Goal: Information Seeking & Learning: Find specific fact

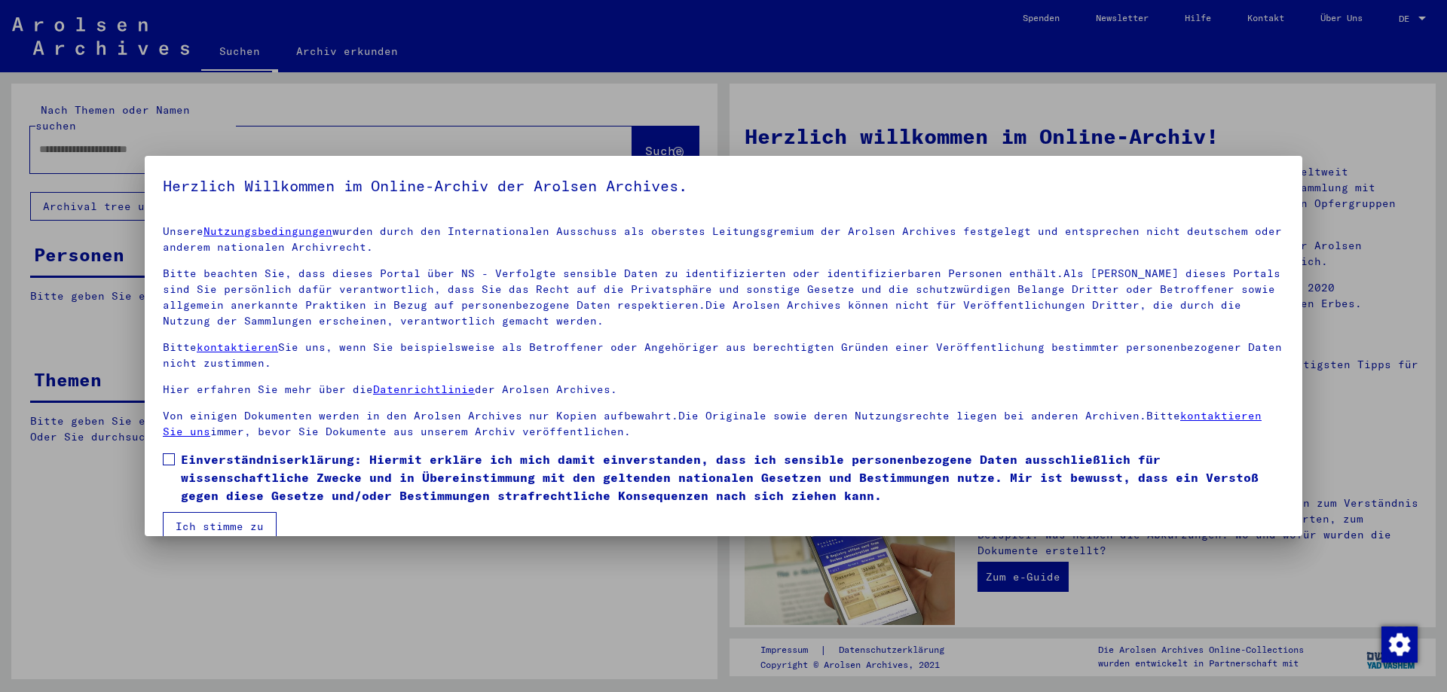
click at [168, 457] on span at bounding box center [169, 460] width 12 height 12
click at [199, 519] on button "Ich stimme zu" at bounding box center [220, 526] width 114 height 29
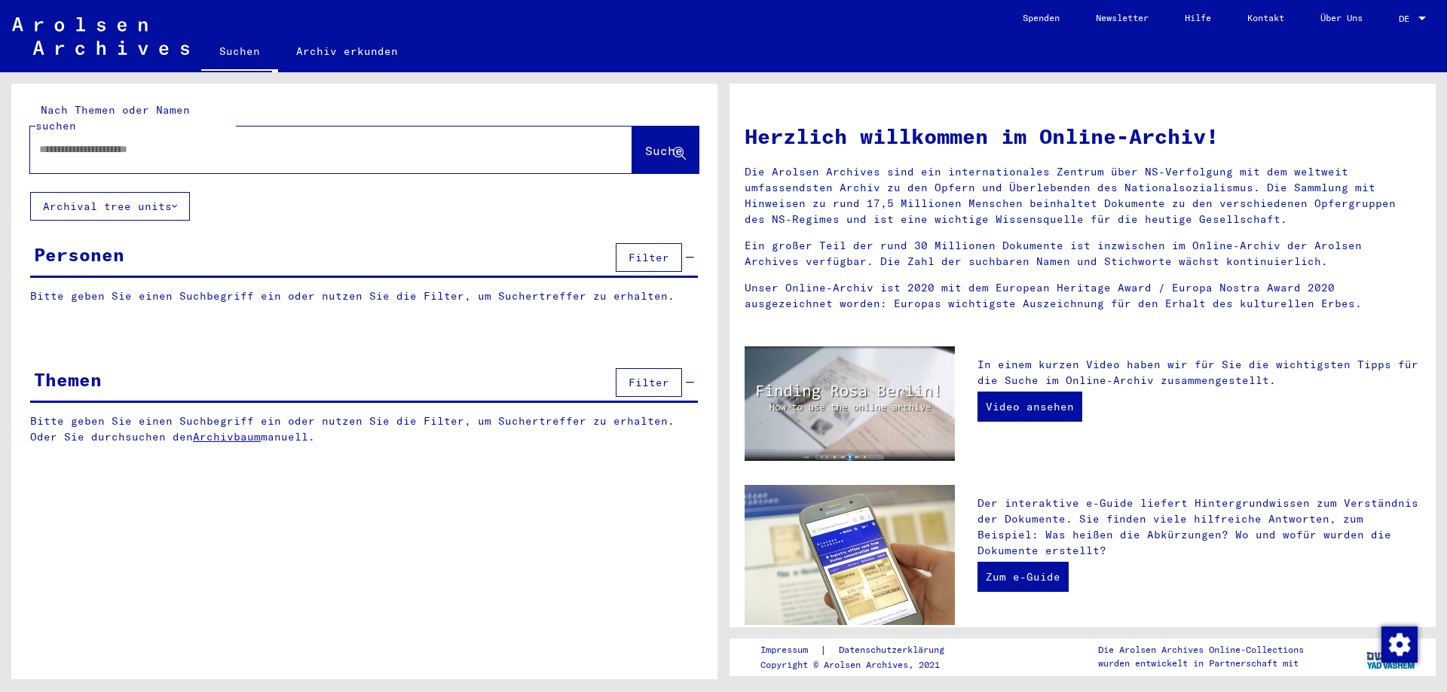
click at [130, 142] on input "text" at bounding box center [313, 150] width 548 height 16
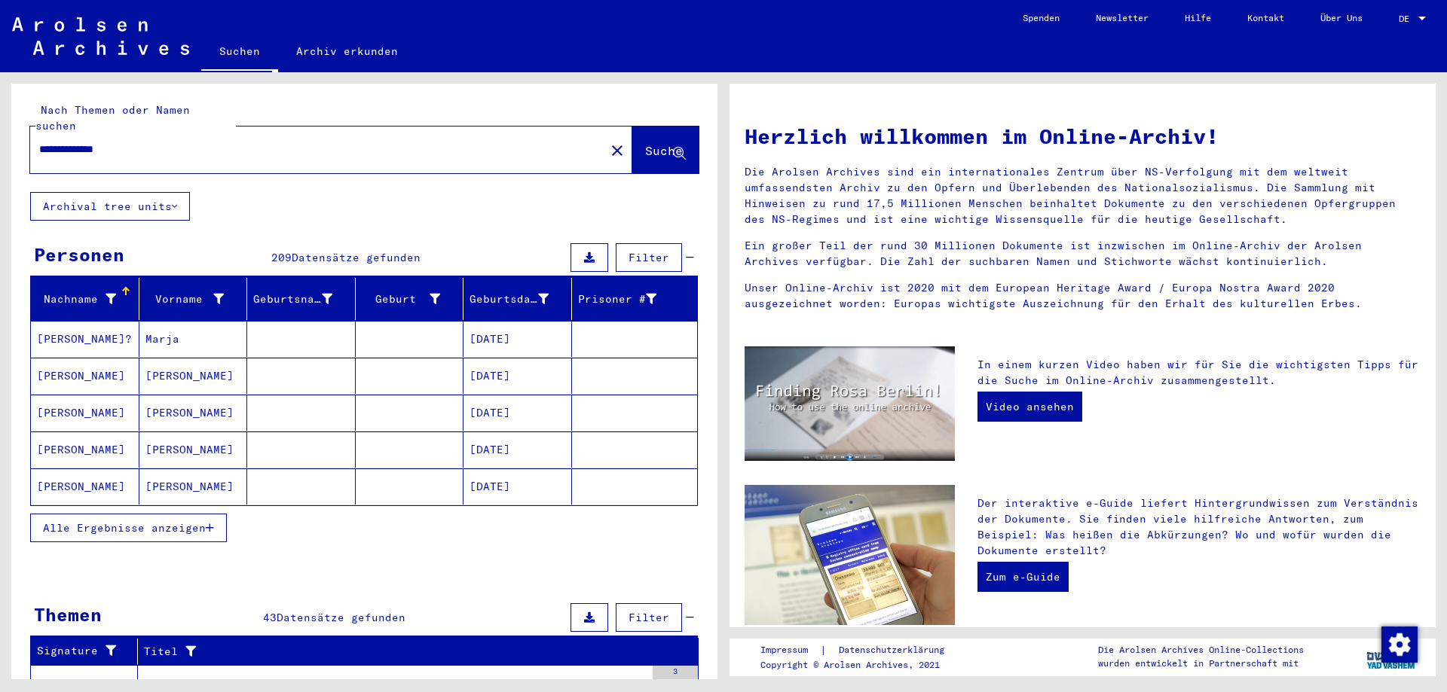
click at [138, 521] on span "Alle Ergebnisse anzeigen" at bounding box center [124, 528] width 163 height 14
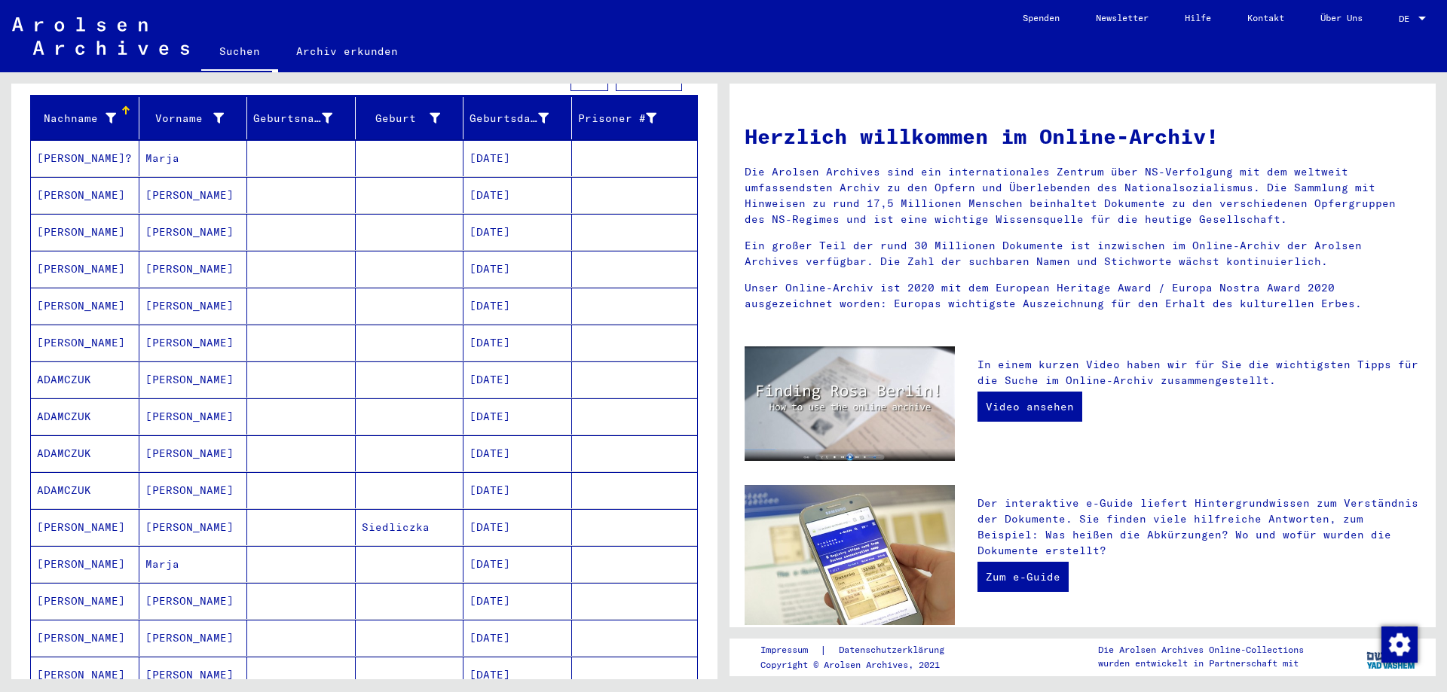
scroll to position [244, 0]
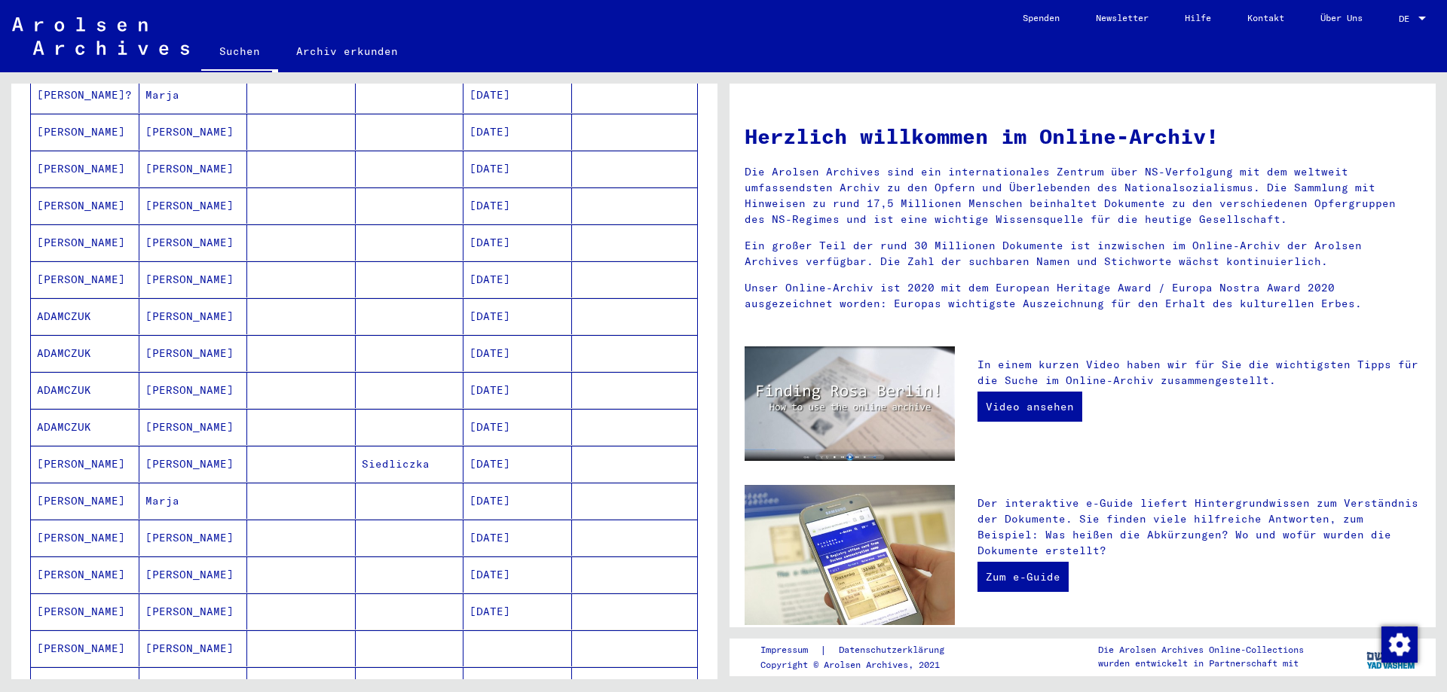
click at [97, 449] on mat-cell "[PERSON_NAME]" at bounding box center [85, 464] width 109 height 36
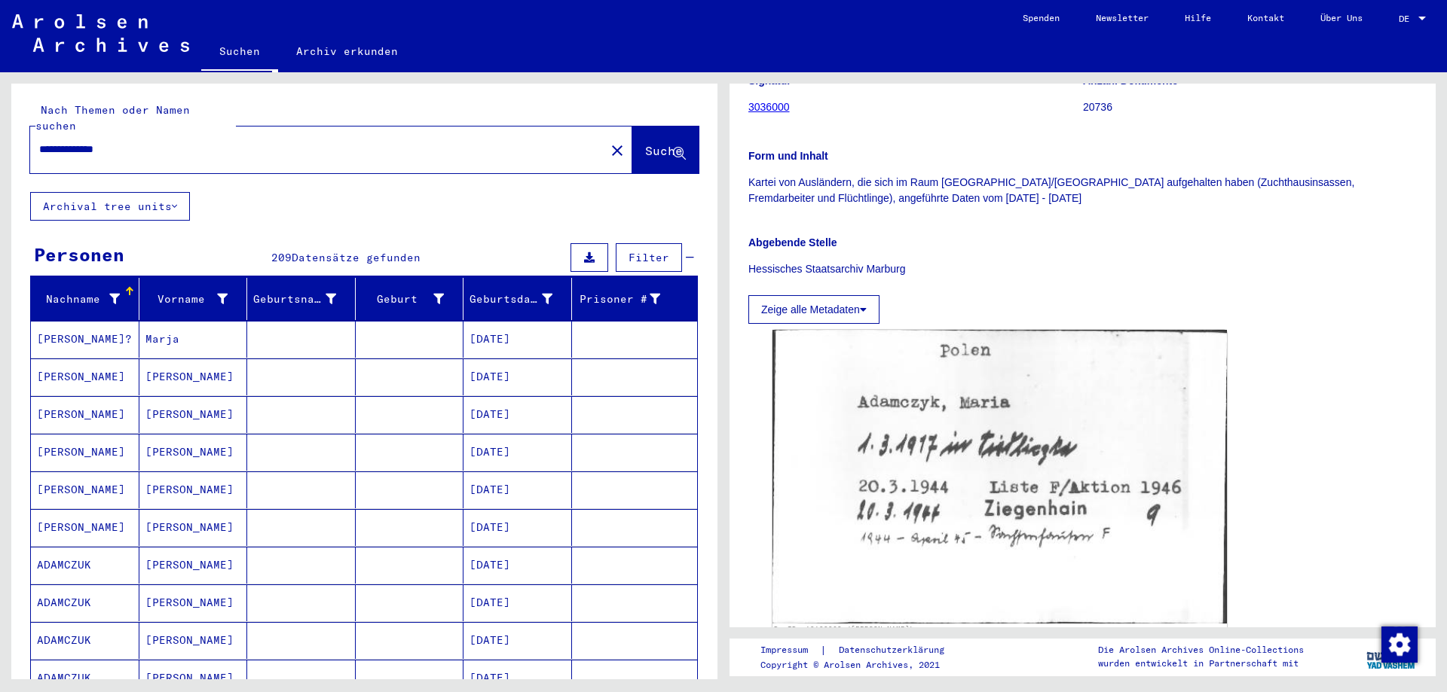
drag, startPoint x: 152, startPoint y: 131, endPoint x: 0, endPoint y: 137, distance: 152.3
click at [39, 142] on input "**********" at bounding box center [317, 150] width 557 height 16
type input "**********"
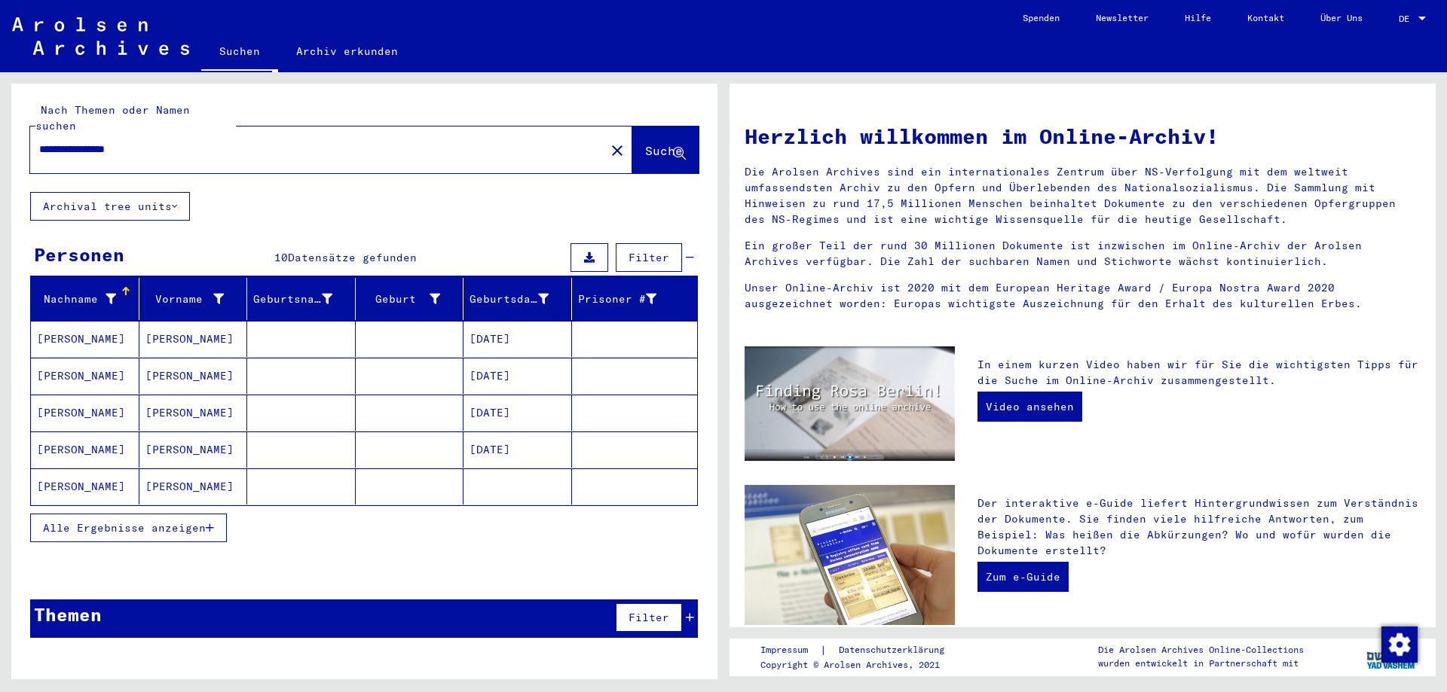
click at [93, 327] on mat-cell "[PERSON_NAME]" at bounding box center [85, 339] width 109 height 36
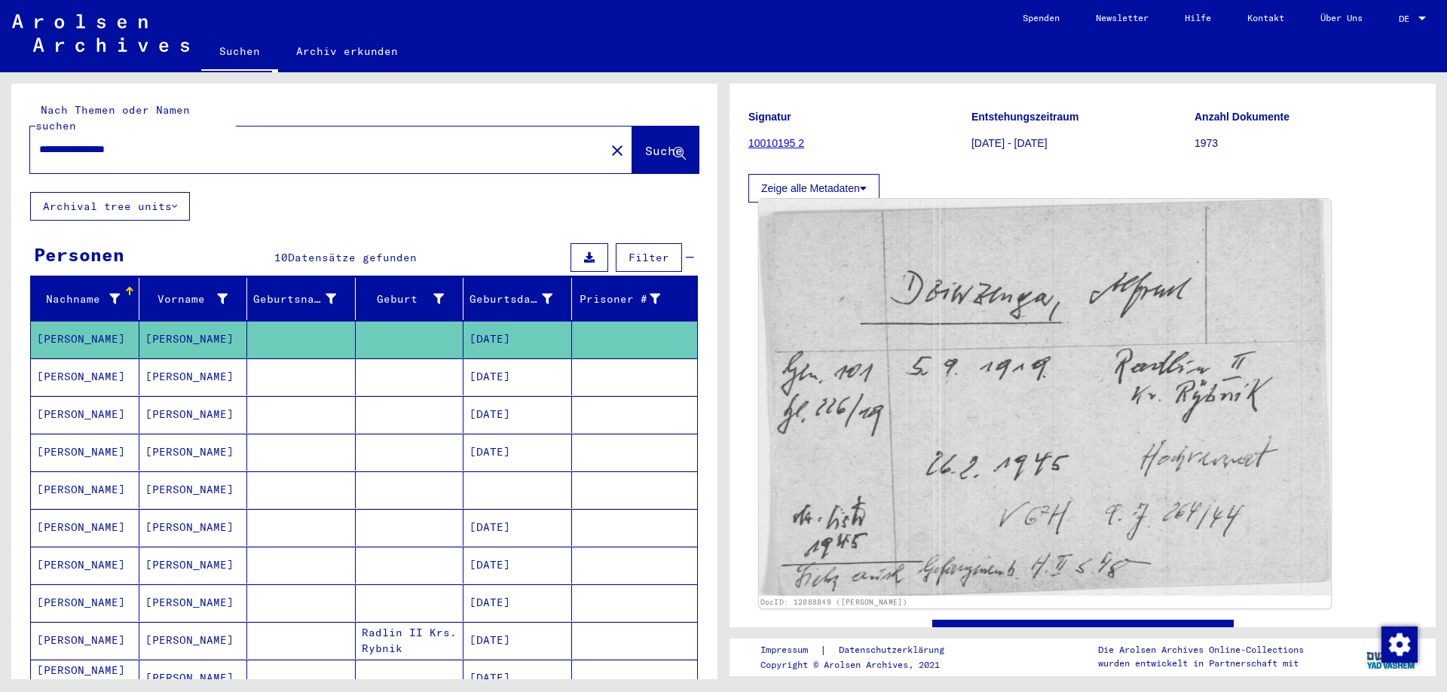
scroll to position [244, 0]
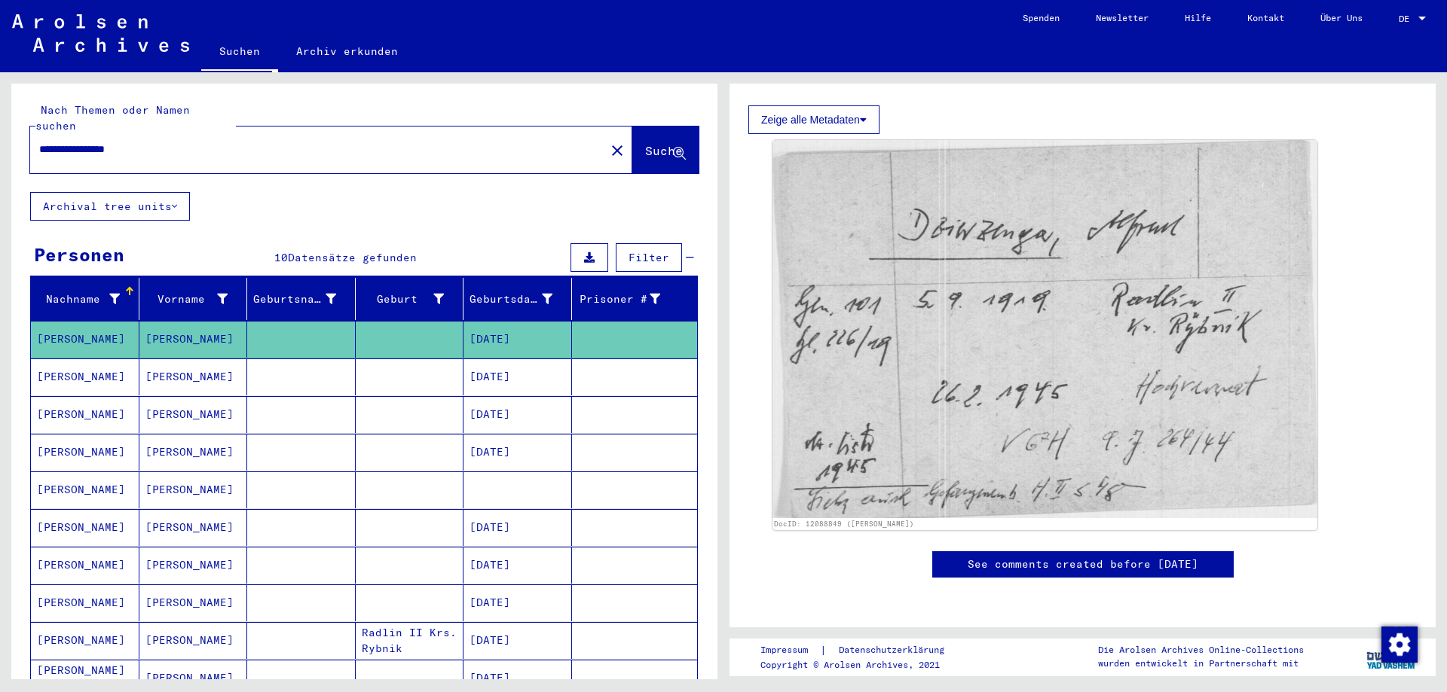
click at [171, 362] on mat-cell "[PERSON_NAME]" at bounding box center [193, 377] width 109 height 37
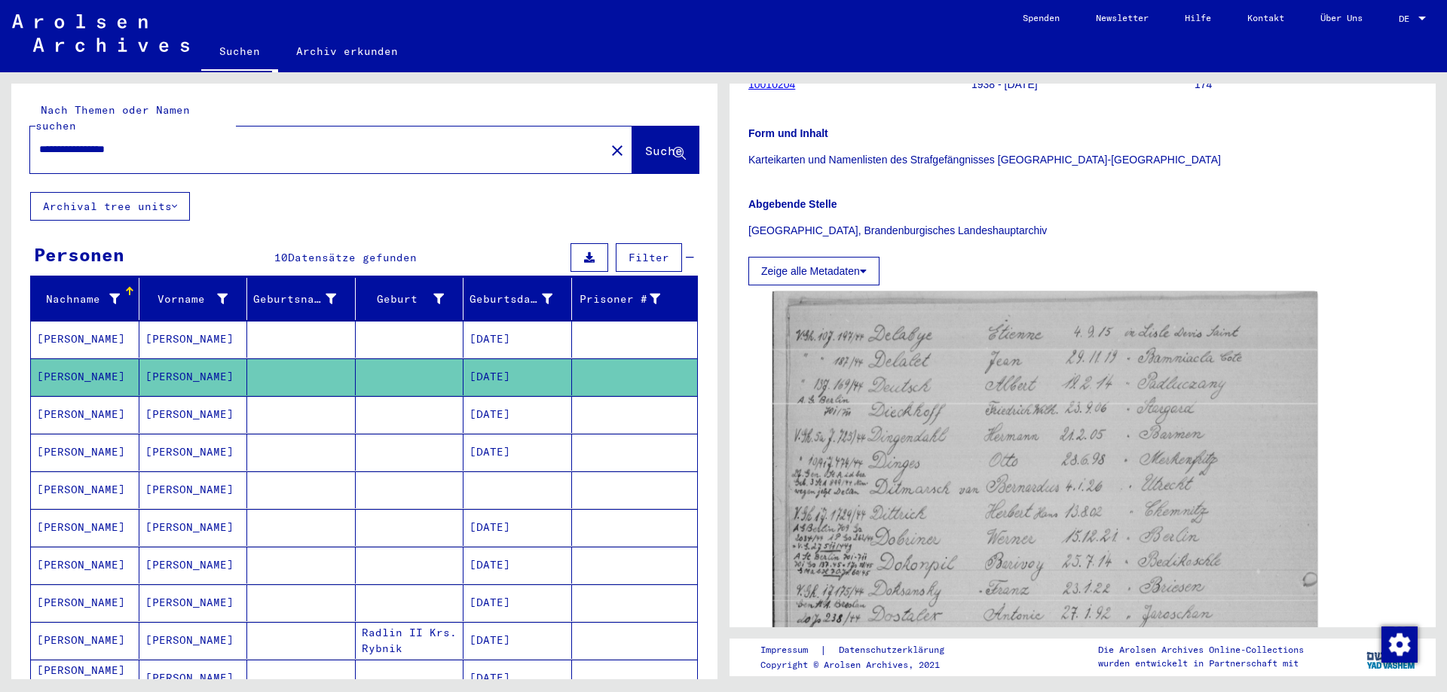
scroll to position [244, 0]
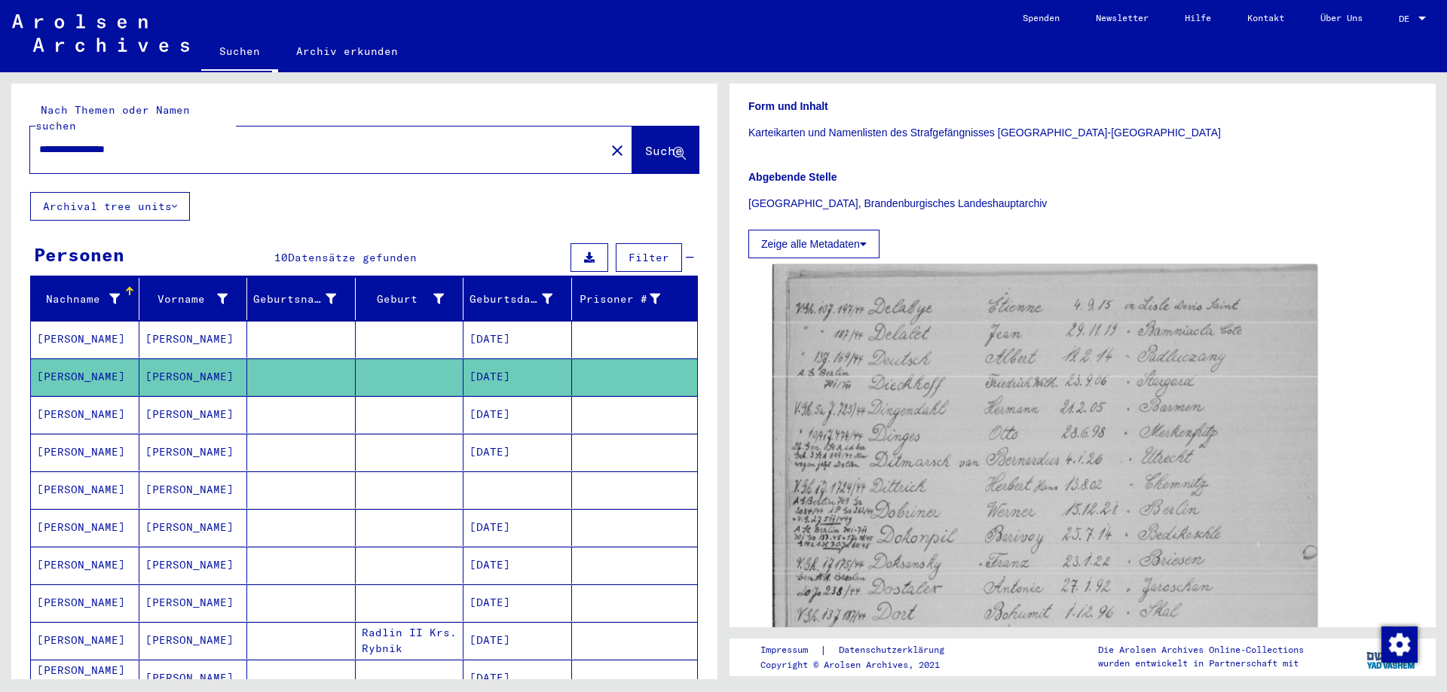
click at [514, 396] on mat-cell "[DATE]" at bounding box center [517, 414] width 109 height 37
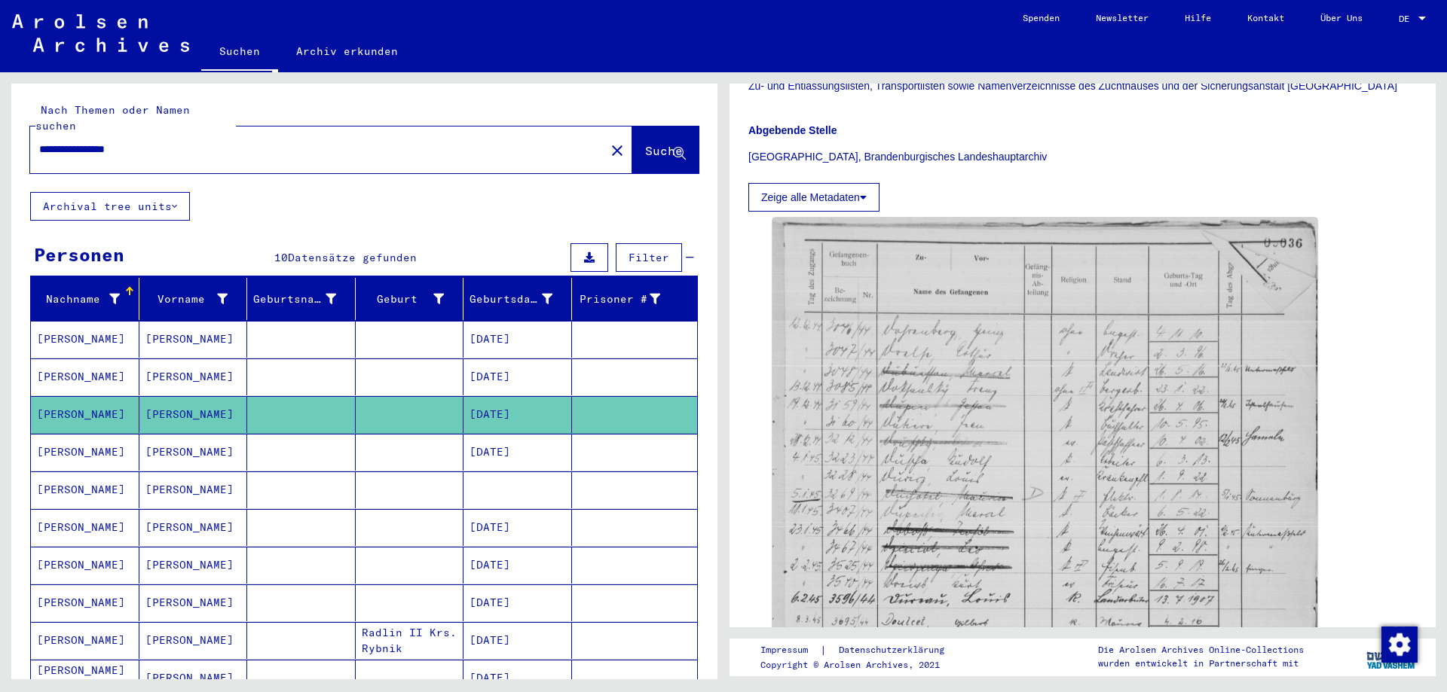
scroll to position [326, 0]
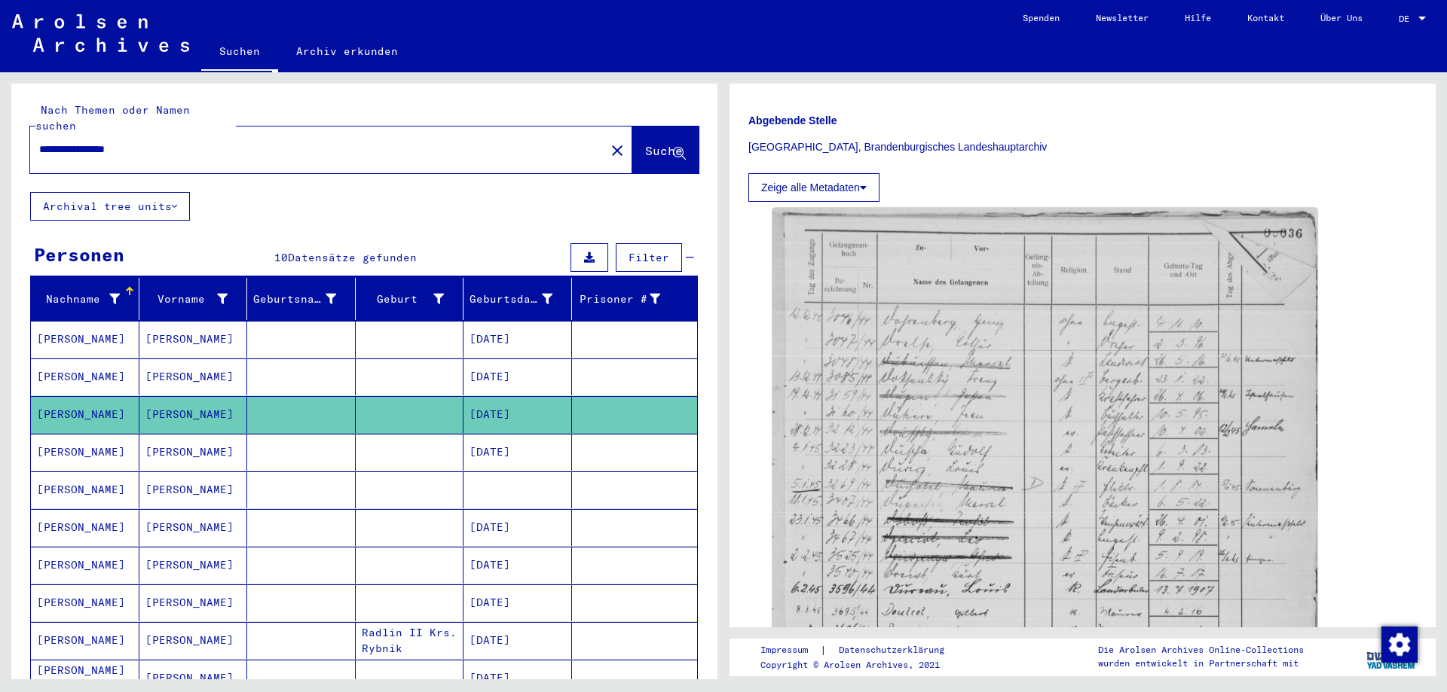
click at [519, 438] on mat-cell "[DATE]" at bounding box center [517, 452] width 109 height 37
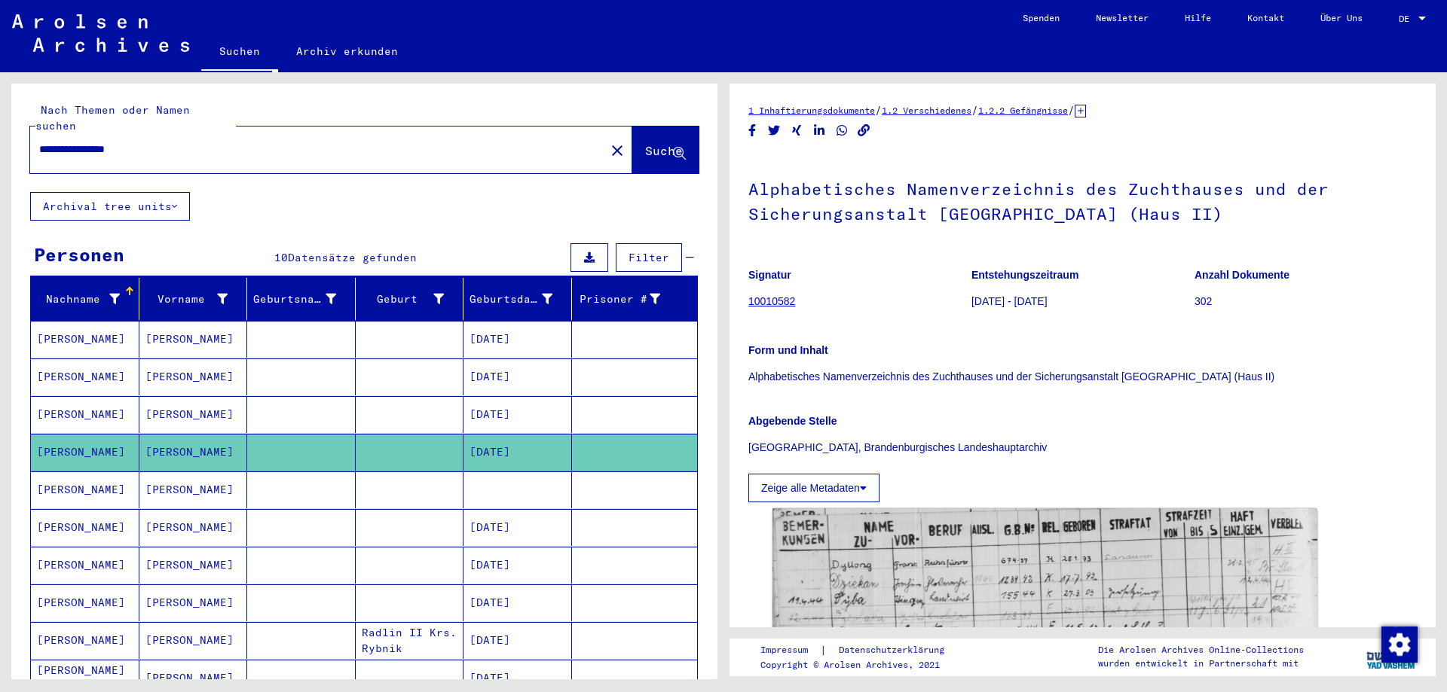
drag, startPoint x: 105, startPoint y: 328, endPoint x: 38, endPoint y: 329, distance: 67.1
click at [38, 329] on mat-cell "[PERSON_NAME]" at bounding box center [85, 339] width 109 height 37
